Goal: Understand process/instructions: Learn how to perform a task or action

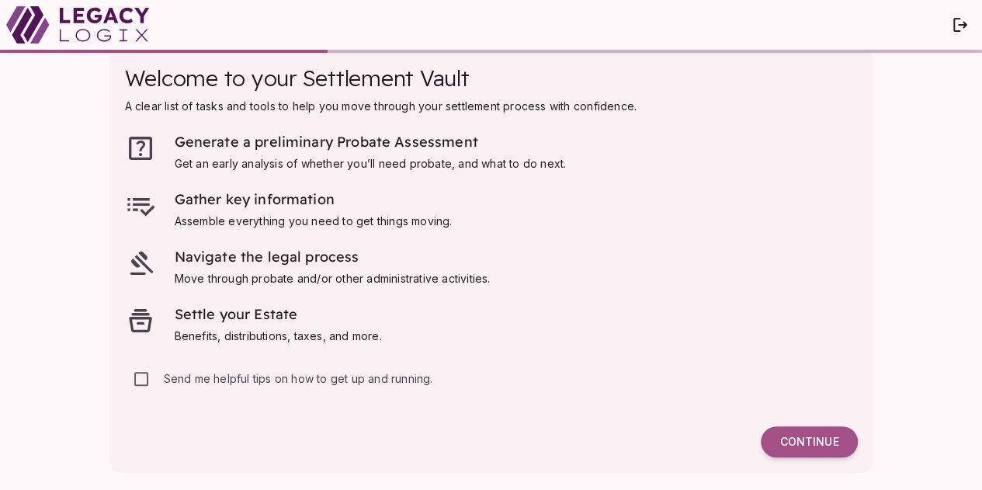
scroll to position [22, 0]
